Goal: Use online tool/utility: Utilize a website feature to perform a specific function

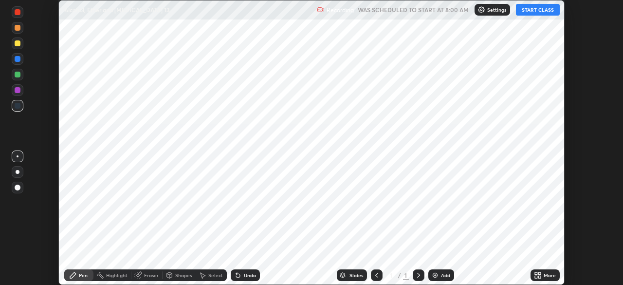
scroll to position [285, 623]
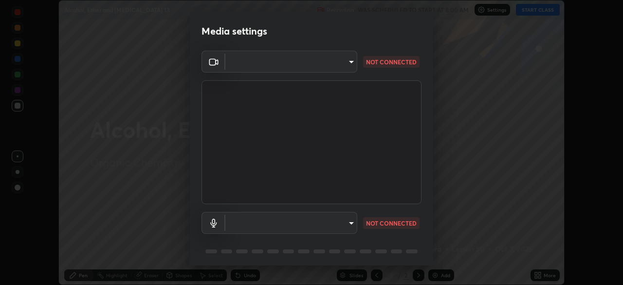
type input "a336d64f64e55d8aa7a740c0692a000d9b2cd72565bf31e1fe246034b728a4c7"
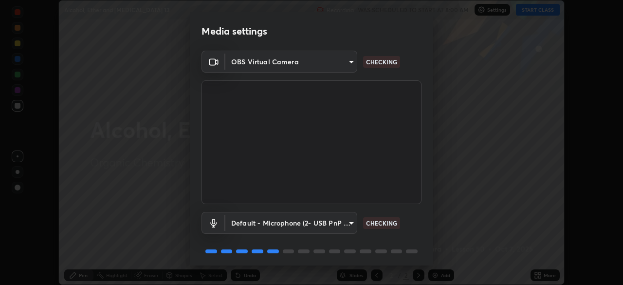
click at [313, 222] on body "Erase all Alcohol, Ether and [MEDICAL_DATA] 13 Recording WAS SCHEDULED TO START…" at bounding box center [311, 142] width 623 height 285
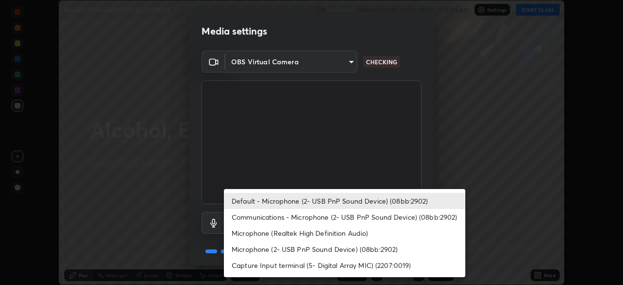
click at [314, 233] on li "Microphone (Realtek High Definition Audio)" at bounding box center [344, 233] width 241 height 16
type input "4273d84e70fb5c3da1ad7a87736a7c1c3dc0036dee25445793fb8f51dd498235"
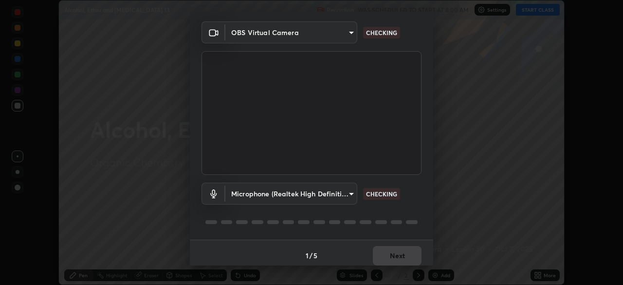
scroll to position [35, 0]
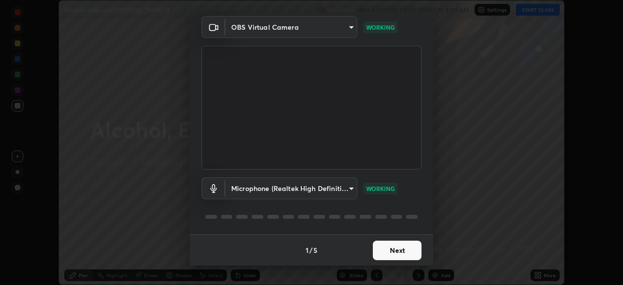
click at [393, 250] on div "1 / 5 Next" at bounding box center [311, 249] width 243 height 31
click at [392, 250] on div "1 / 5 Next" at bounding box center [311, 249] width 243 height 31
click at [403, 251] on div "1 / 5 Next" at bounding box center [311, 249] width 243 height 31
click at [401, 248] on button "Next" at bounding box center [397, 249] width 49 height 19
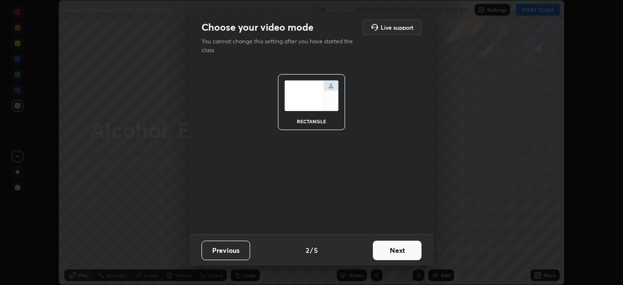
click at [395, 253] on button "Next" at bounding box center [397, 249] width 49 height 19
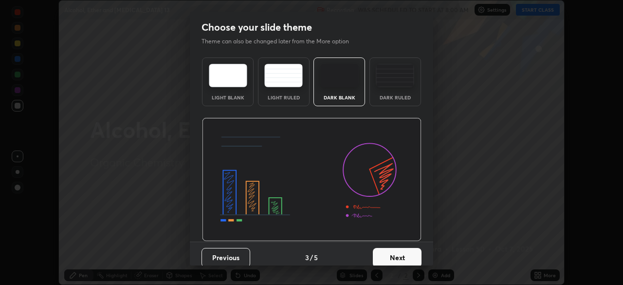
click at [397, 254] on button "Next" at bounding box center [397, 257] width 49 height 19
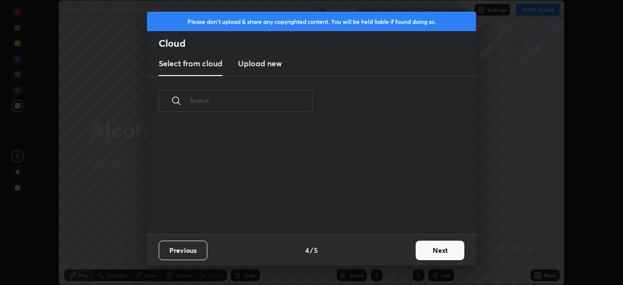
click at [421, 250] on button "Next" at bounding box center [439, 249] width 49 height 19
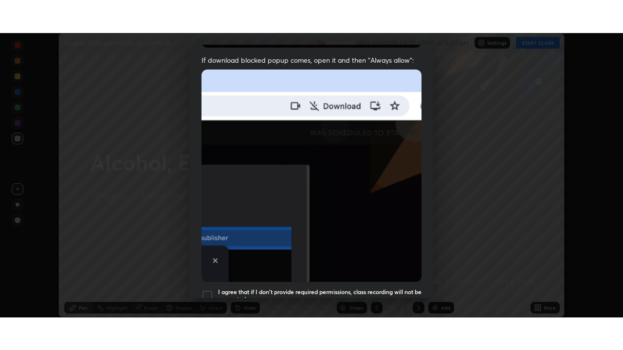
scroll to position [233, 0]
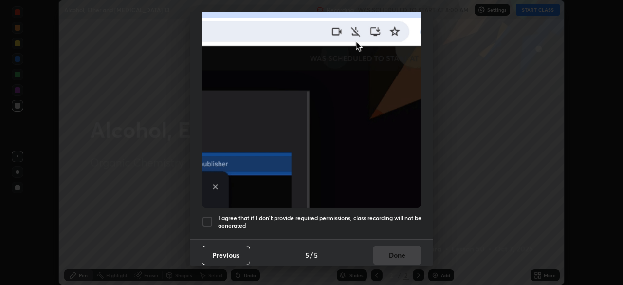
click at [379, 214] on h5 "I agree that if I don't provide required permissions, class recording will not …" at bounding box center [319, 221] width 203 height 15
click at [386, 247] on button "Done" at bounding box center [397, 254] width 49 height 19
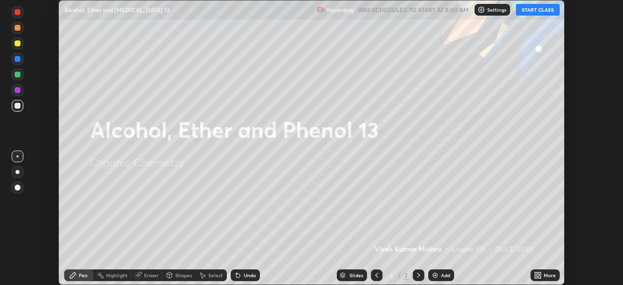
click at [523, 11] on button "START CLASS" at bounding box center [538, 10] width 44 height 12
click at [539, 275] on icon at bounding box center [538, 275] width 8 height 8
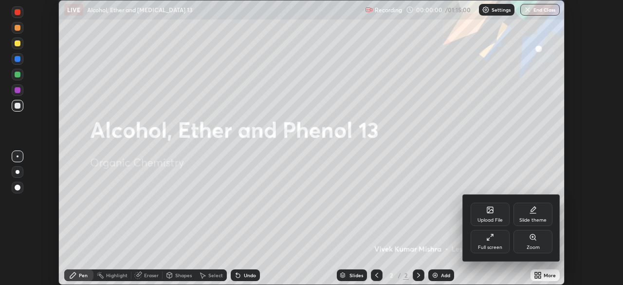
click at [495, 246] on div "Full screen" at bounding box center [490, 247] width 24 height 5
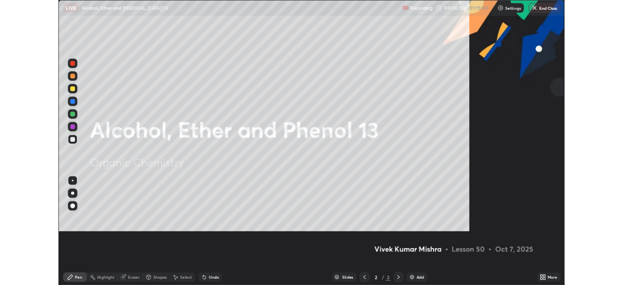
scroll to position [350, 623]
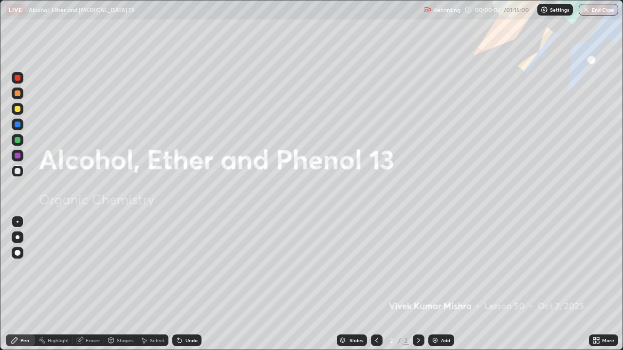
click at [602, 284] on div "More" at bounding box center [603, 341] width 29 height 12
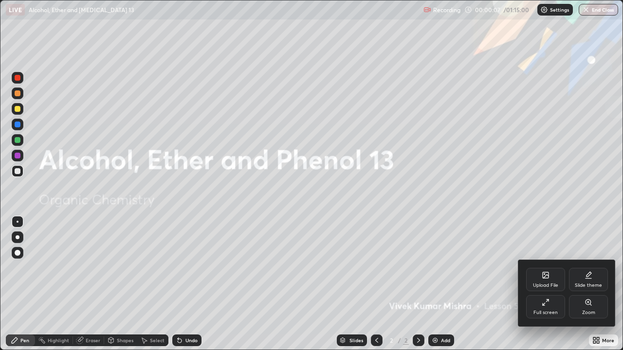
click at [593, 276] on div "Slide theme" at bounding box center [588, 279] width 39 height 23
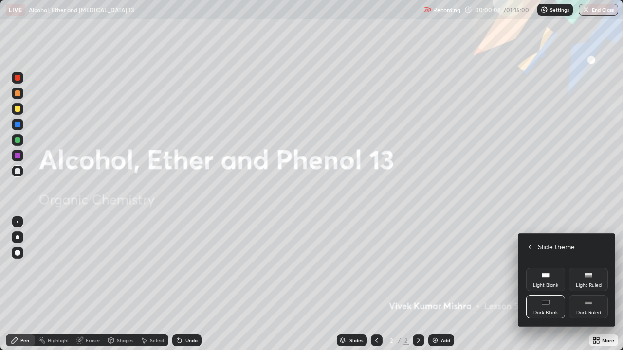
click at [592, 284] on div "Dark Ruled" at bounding box center [588, 306] width 39 height 23
click at [530, 248] on icon at bounding box center [529, 247] width 3 height 5
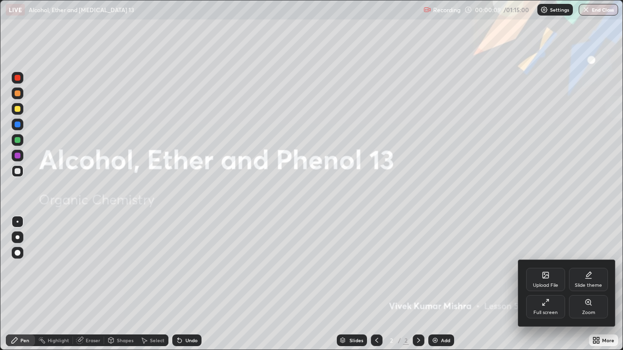
click at [487, 284] on div at bounding box center [311, 175] width 623 height 350
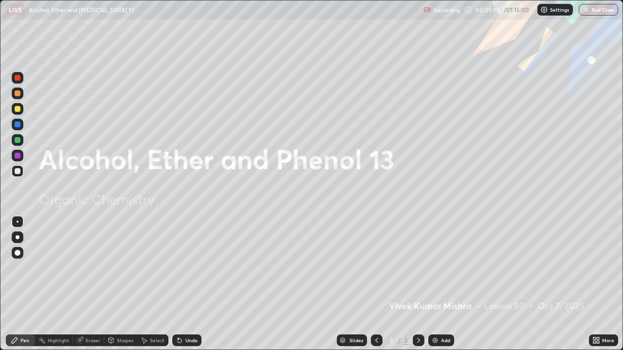
click at [437, 284] on img at bounding box center [435, 341] width 8 height 8
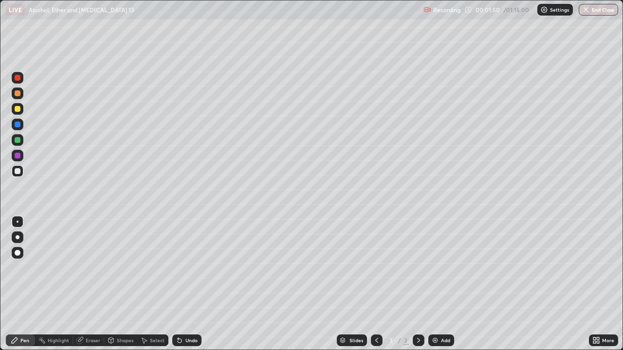
click at [12, 80] on div at bounding box center [18, 78] width 12 height 12
click at [16, 173] on div at bounding box center [18, 171] width 6 height 6
click at [18, 174] on div at bounding box center [18, 171] width 6 height 6
click at [154, 284] on div "Select" at bounding box center [157, 340] width 15 height 5
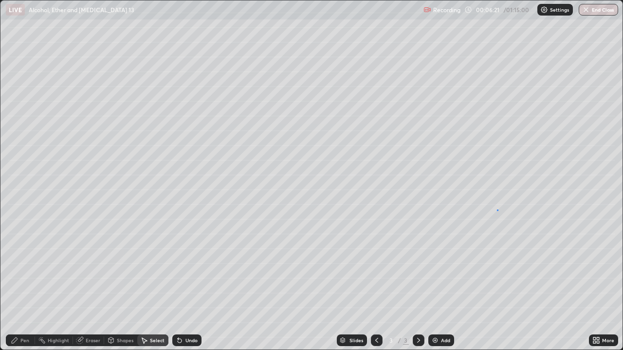
click at [497, 210] on div "0 ° Undo Copy Duplicate Duplicate to new slide Delete" at bounding box center [311, 174] width 622 height 349
click at [26, 284] on div "Pen" at bounding box center [24, 340] width 9 height 5
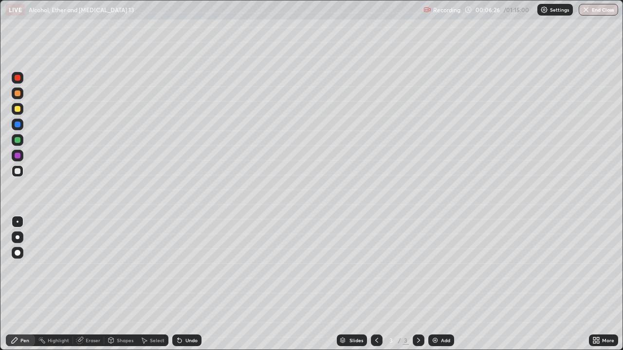
click at [19, 96] on div at bounding box center [18, 94] width 12 height 12
click at [158, 284] on div "Select" at bounding box center [157, 340] width 15 height 5
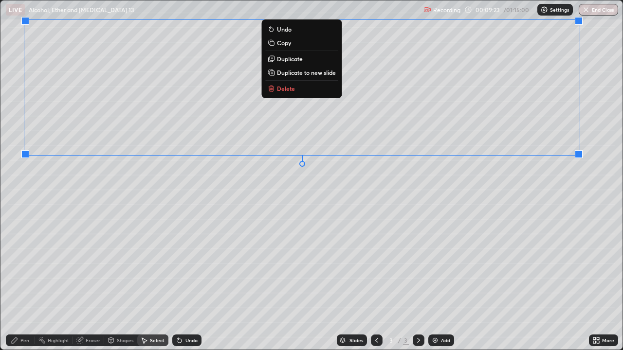
click at [536, 228] on div "0 ° Undo Copy Duplicate Duplicate to new slide Delete" at bounding box center [311, 174] width 622 height 349
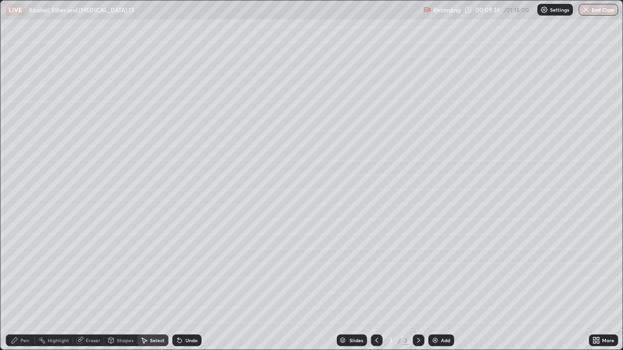
click at [20, 284] on div "Pen" at bounding box center [20, 341] width 29 height 12
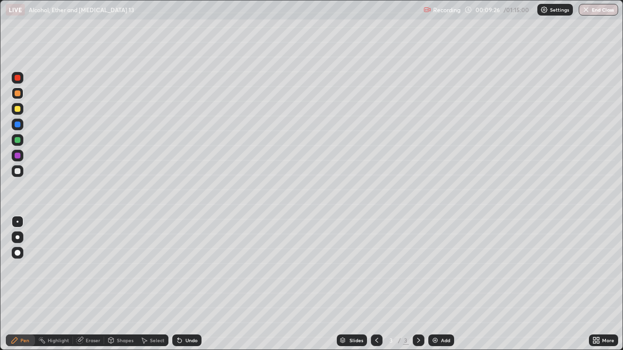
click at [18, 175] on div at bounding box center [18, 171] width 12 height 12
click at [86, 284] on div "Eraser" at bounding box center [93, 340] width 15 height 5
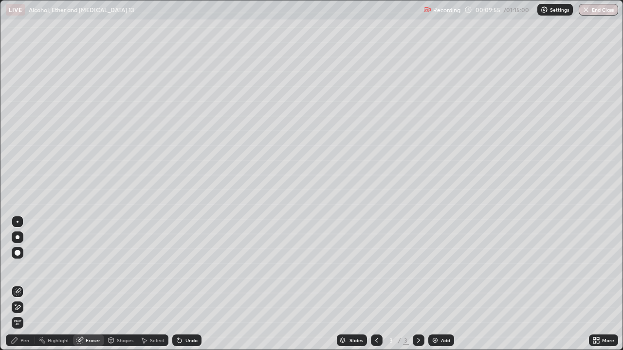
click at [25, 284] on div "Pen" at bounding box center [20, 341] width 29 height 12
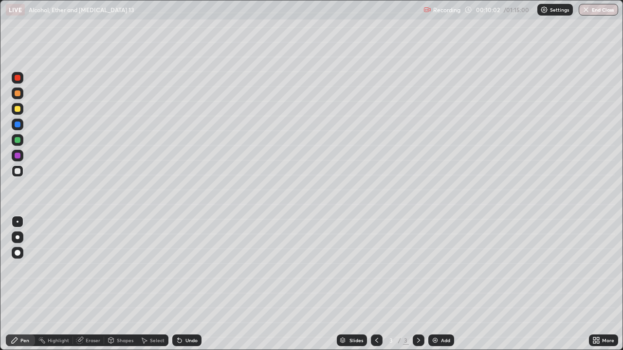
click at [19, 142] on div at bounding box center [18, 140] width 6 height 6
click at [144, 284] on icon at bounding box center [144, 341] width 8 height 8
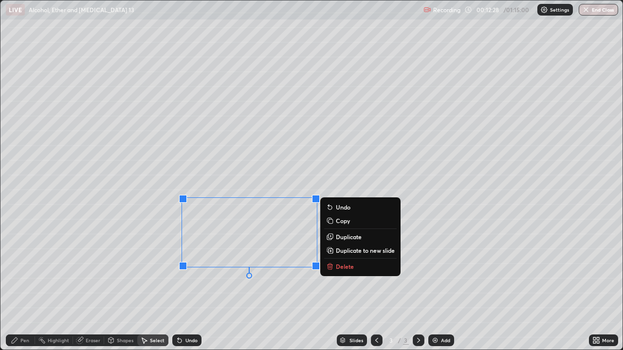
click at [352, 267] on p "Delete" at bounding box center [345, 267] width 18 height 8
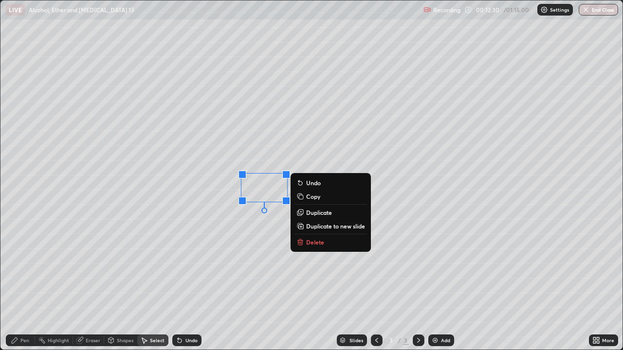
click at [248, 157] on div "0 ° Undo Copy Duplicate Duplicate to new slide Delete" at bounding box center [311, 174] width 622 height 349
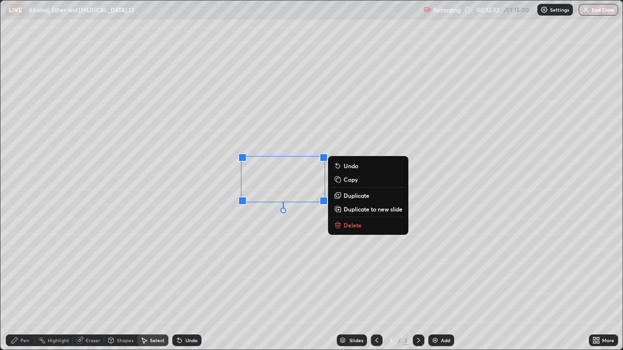
click at [341, 225] on icon at bounding box center [338, 225] width 8 height 8
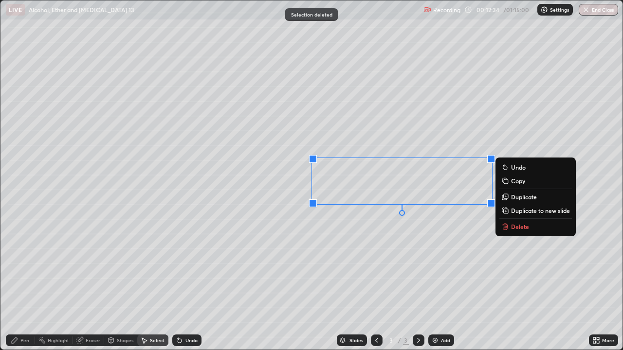
click at [505, 225] on icon at bounding box center [504, 227] width 4 height 4
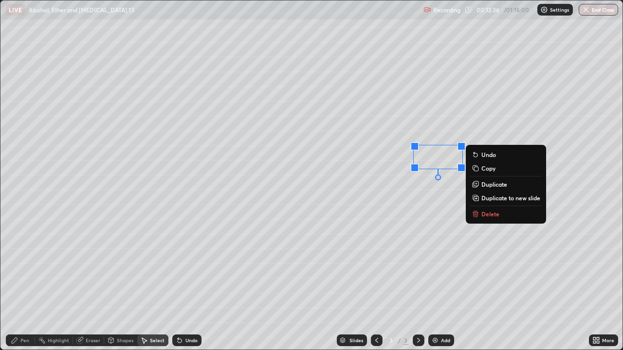
click at [483, 214] on p "Delete" at bounding box center [490, 214] width 18 height 8
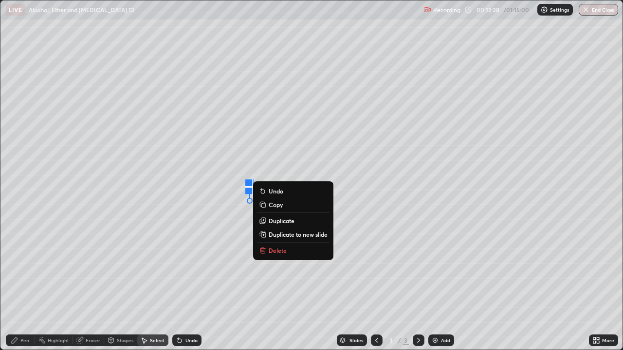
click at [281, 250] on p "Delete" at bounding box center [277, 251] width 18 height 8
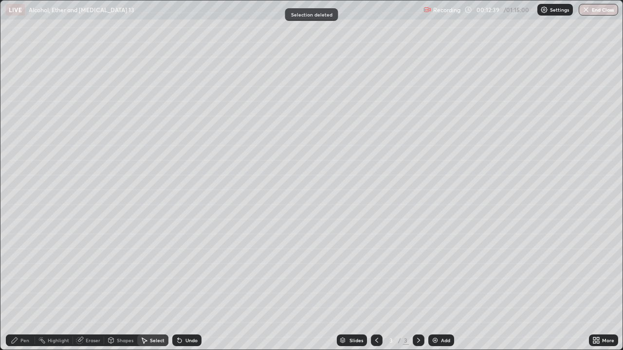
click at [23, 284] on div "Pen" at bounding box center [20, 341] width 29 height 12
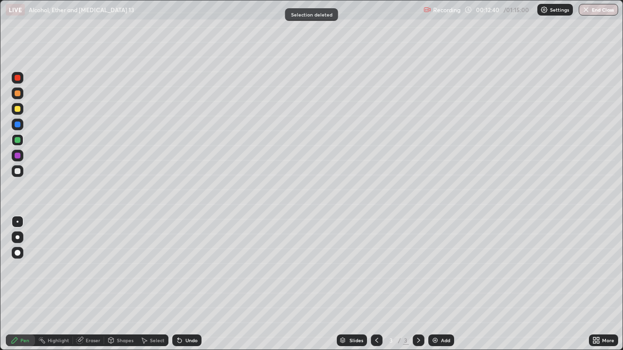
click at [18, 172] on div at bounding box center [18, 171] width 6 height 6
click at [14, 140] on div at bounding box center [18, 140] width 12 height 12
click at [441, 284] on div "Add" at bounding box center [445, 340] width 9 height 5
click at [18, 155] on div at bounding box center [18, 156] width 6 height 6
click at [371, 284] on div at bounding box center [377, 341] width 12 height 12
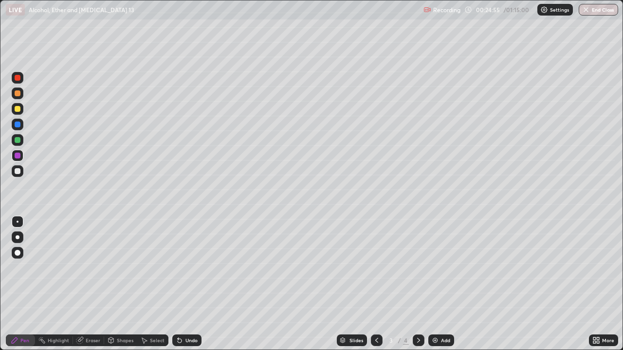
click at [416, 284] on icon at bounding box center [418, 341] width 8 height 8
click at [20, 170] on div at bounding box center [18, 171] width 6 height 6
click at [18, 139] on div at bounding box center [18, 140] width 6 height 6
click at [187, 284] on div "Undo" at bounding box center [186, 341] width 29 height 12
click at [192, 284] on div "Undo" at bounding box center [191, 340] width 12 height 5
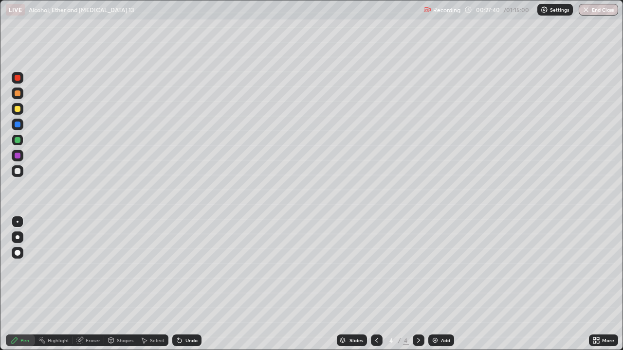
click at [189, 284] on div "Undo" at bounding box center [191, 340] width 12 height 5
click at [191, 284] on div "Undo" at bounding box center [191, 340] width 12 height 5
click at [189, 284] on div "Undo" at bounding box center [191, 340] width 12 height 5
click at [380, 284] on div at bounding box center [377, 341] width 12 height 12
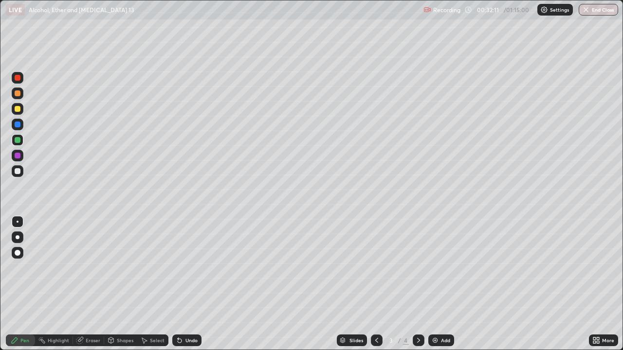
click at [418, 284] on icon at bounding box center [418, 341] width 8 height 8
click at [441, 284] on div "Add" at bounding box center [445, 340] width 9 height 5
click at [17, 171] on div at bounding box center [18, 171] width 6 height 6
click at [20, 137] on div at bounding box center [18, 140] width 12 height 12
click at [19, 95] on div at bounding box center [18, 93] width 6 height 6
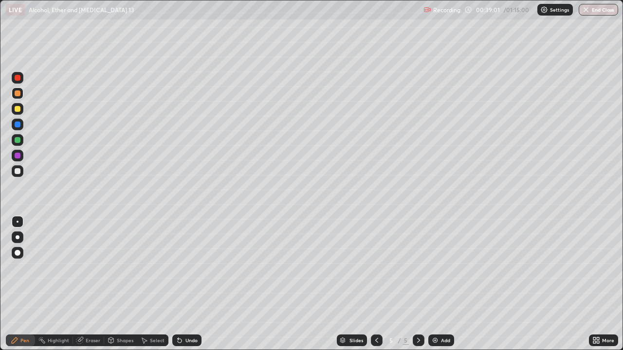
click at [93, 284] on div "Eraser" at bounding box center [93, 340] width 15 height 5
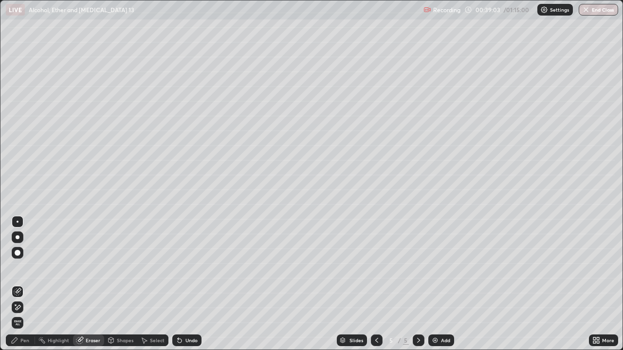
click at [24, 284] on div "Pen" at bounding box center [24, 340] width 9 height 5
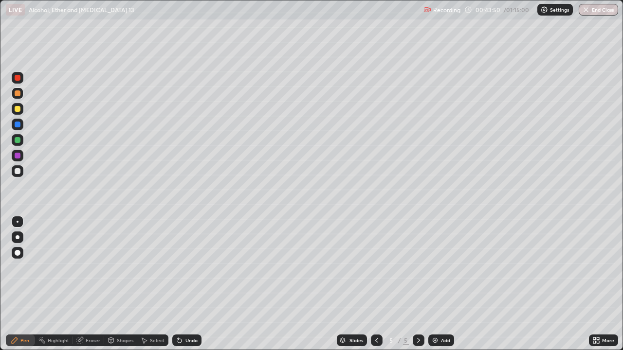
click at [90, 284] on div "Eraser" at bounding box center [93, 340] width 15 height 5
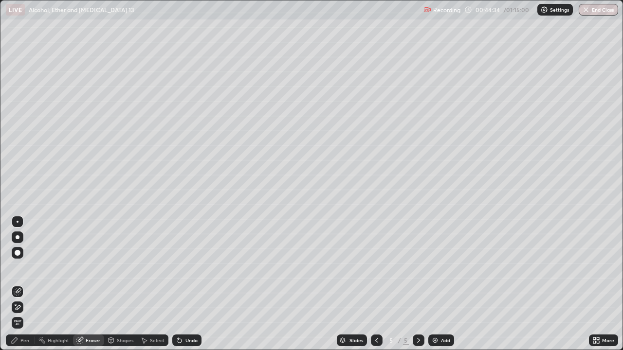
click at [441, 284] on div "Add" at bounding box center [445, 340] width 9 height 5
click at [24, 284] on div "Pen" at bounding box center [24, 340] width 9 height 5
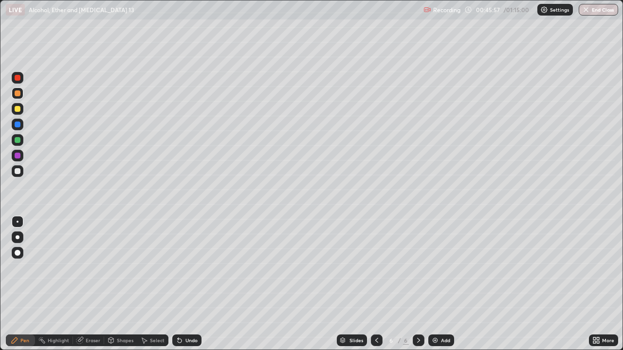
click at [18, 109] on div at bounding box center [18, 109] width 6 height 6
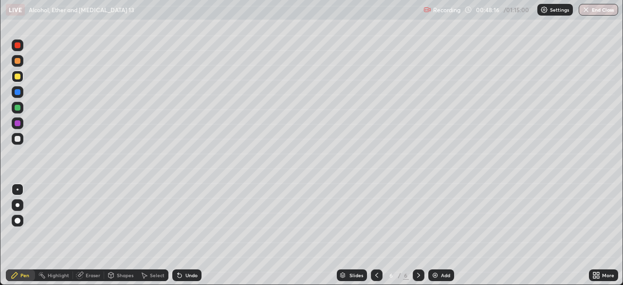
scroll to position [48354, 48016]
